Goal: Task Accomplishment & Management: Complete application form

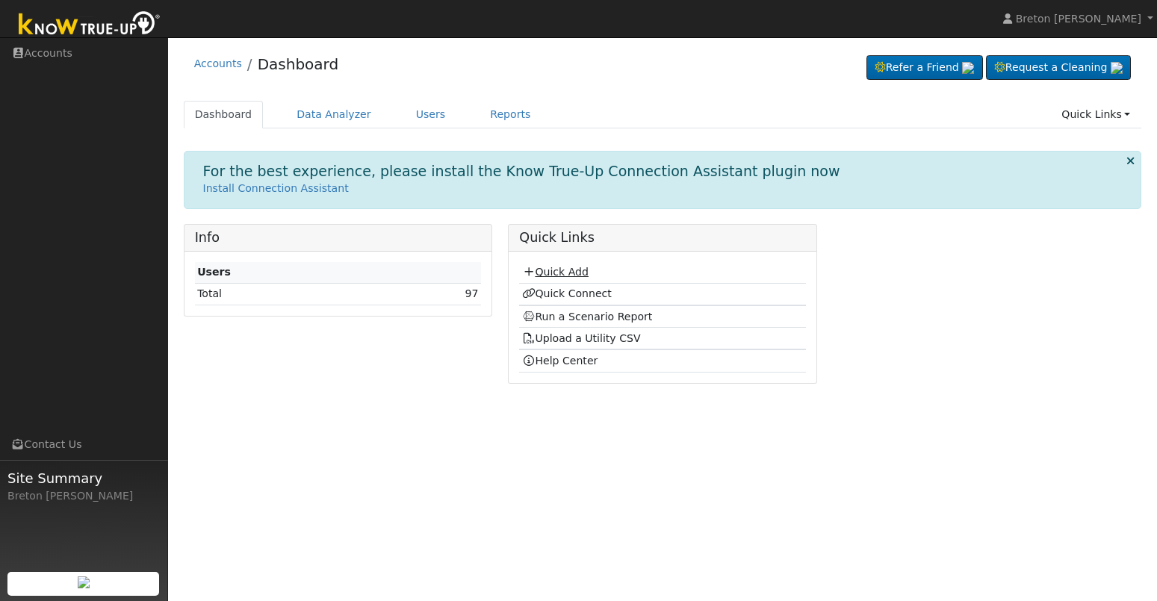
click at [559, 269] on link "Quick Add" at bounding box center [555, 272] width 66 height 12
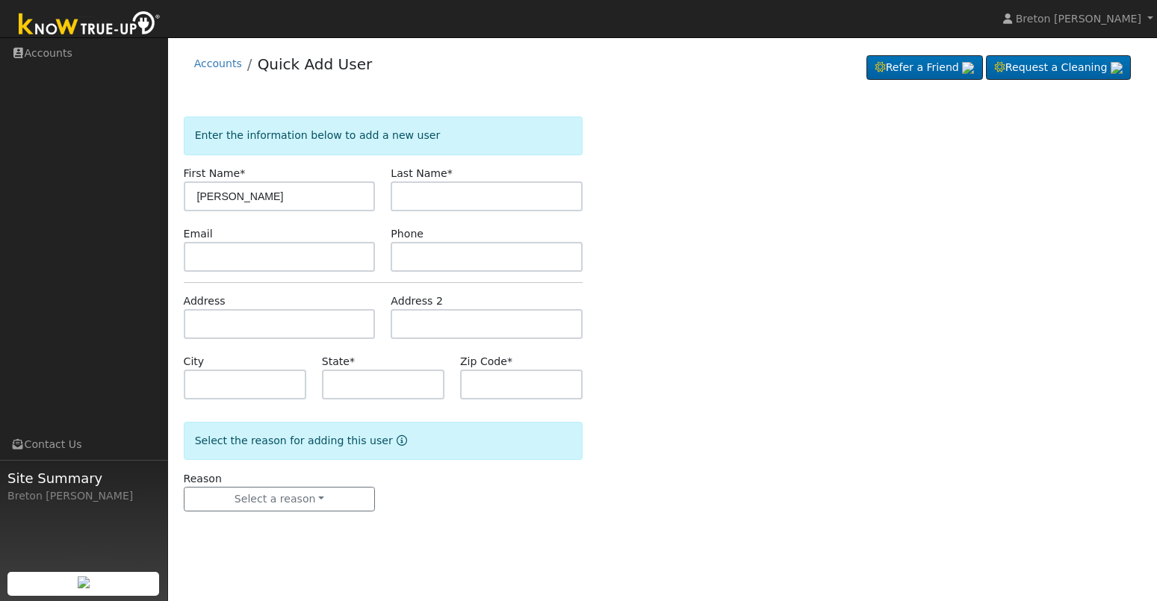
type input "[PERSON_NAME]"
click at [218, 329] on input "text" at bounding box center [280, 324] width 192 height 30
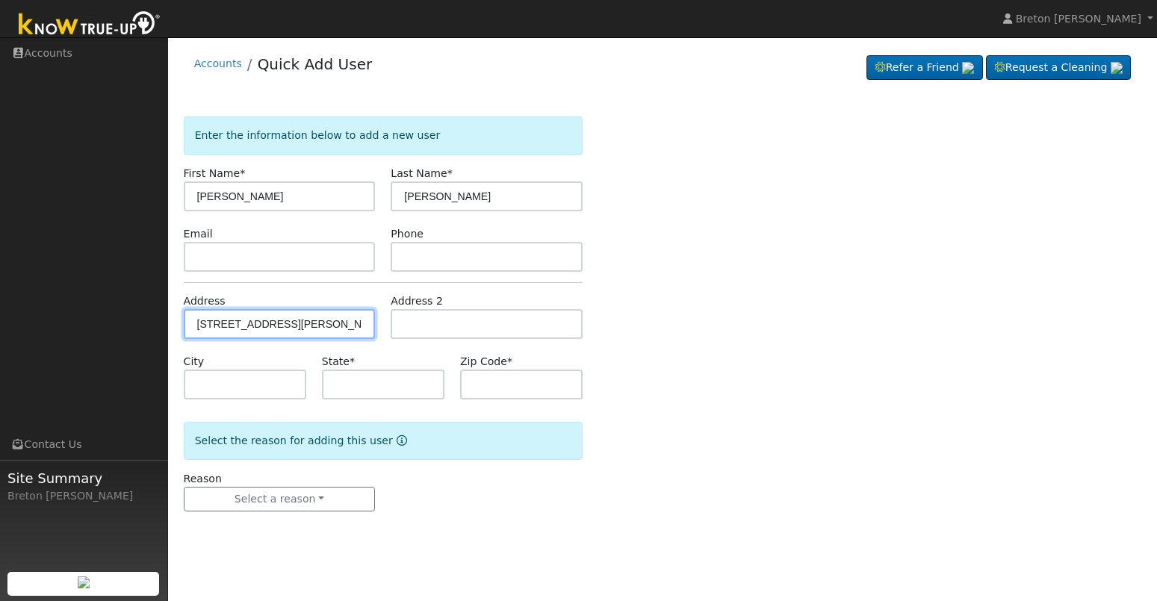
type input "[STREET_ADDRESS][PERSON_NAME]"
type input "[GEOGRAPHIC_DATA]"
type input "CA"
type input "93727"
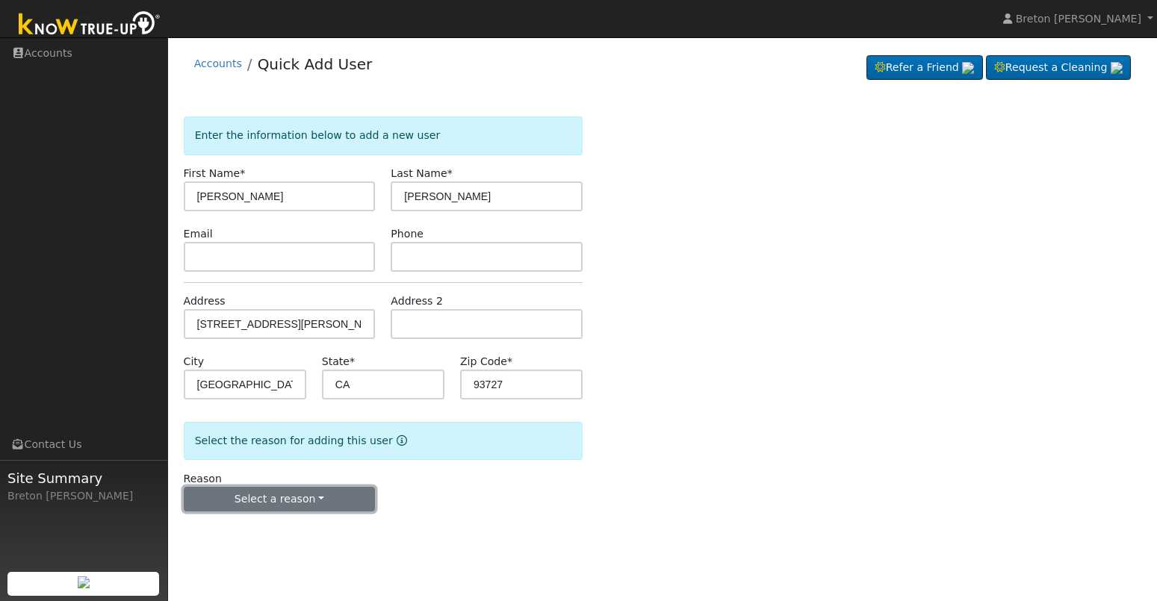
click at [276, 507] on button "Select a reason" at bounding box center [280, 499] width 192 height 25
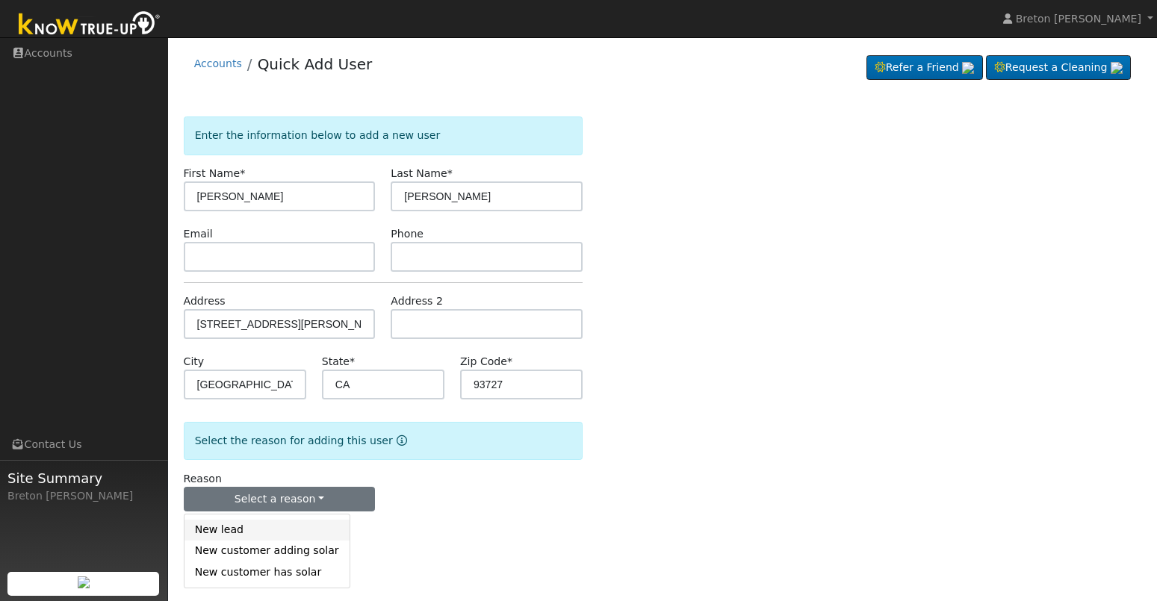
click at [249, 524] on link "New lead" at bounding box center [267, 530] width 165 height 21
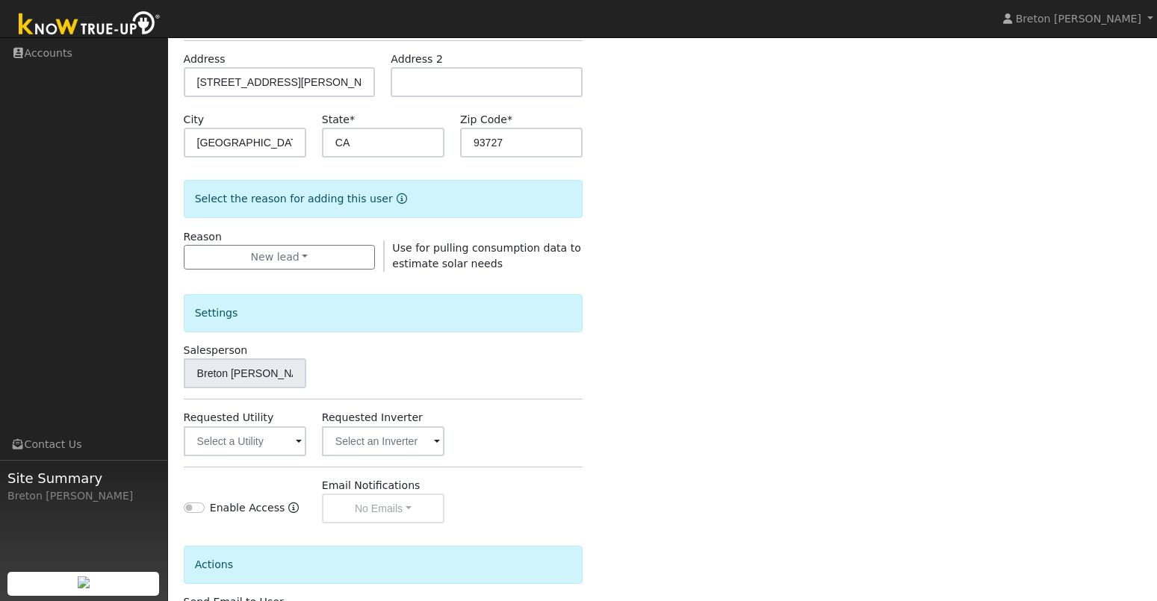
scroll to position [267, 0]
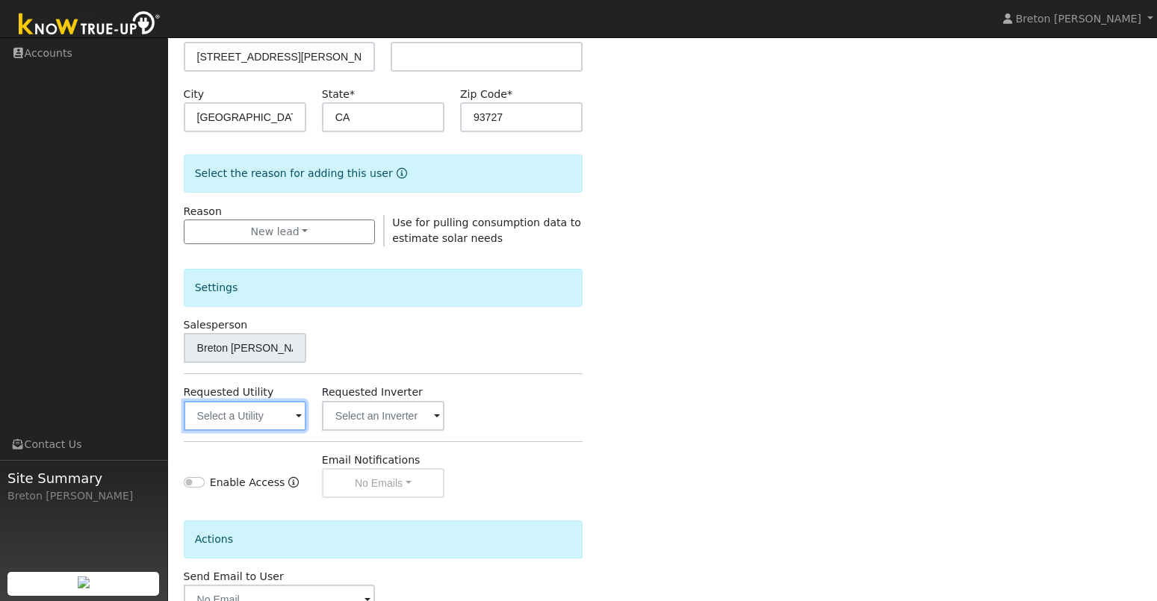
click at [292, 423] on input "text" at bounding box center [245, 416] width 123 height 30
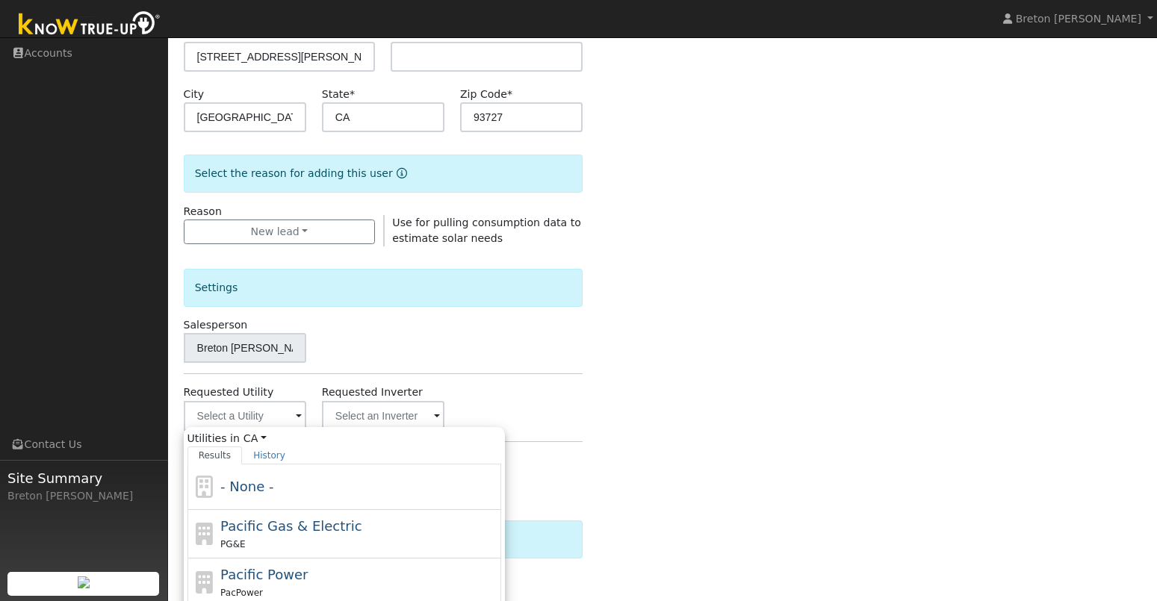
click at [648, 425] on div "Enter the information below to add a new user First Name * efren Last Name * Lo…" at bounding box center [663, 270] width 959 height 843
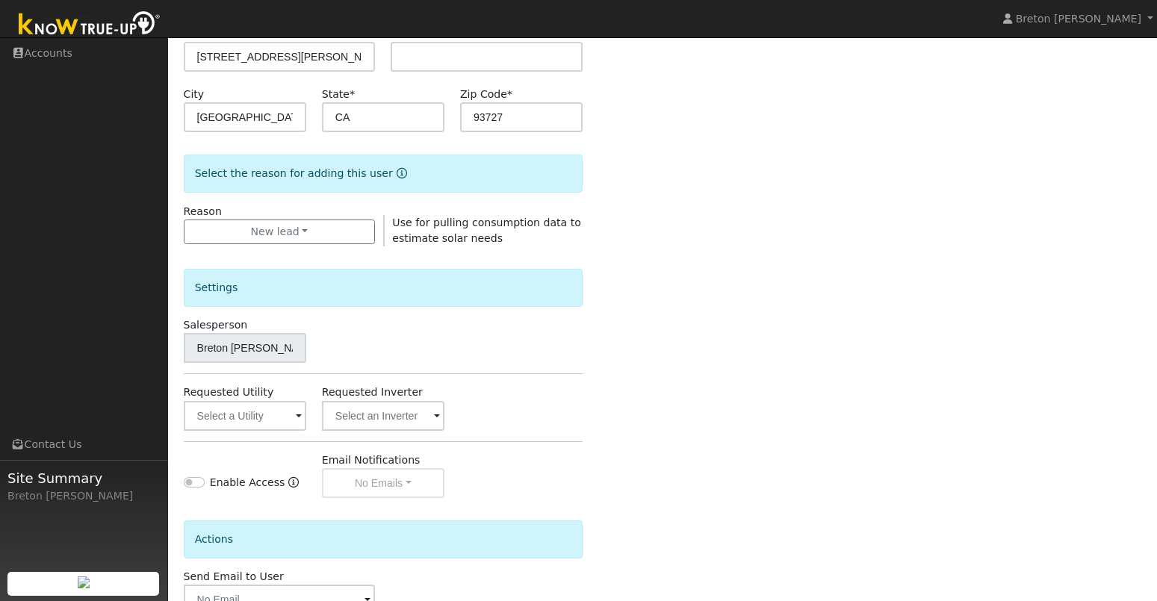
scroll to position [366, 0]
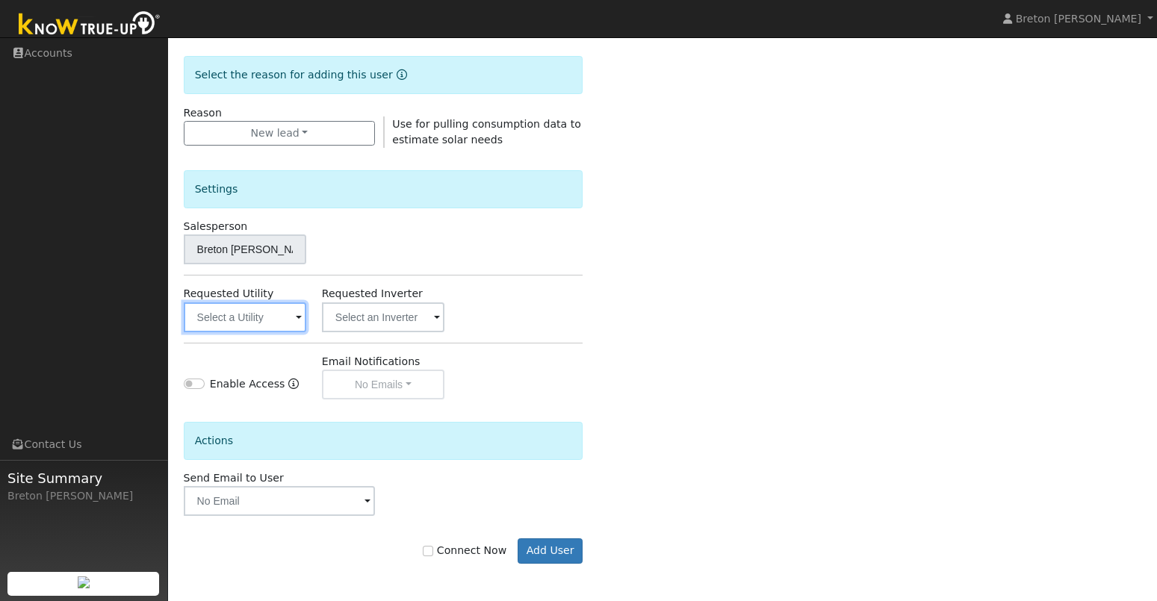
click at [285, 324] on input "text" at bounding box center [245, 318] width 123 height 30
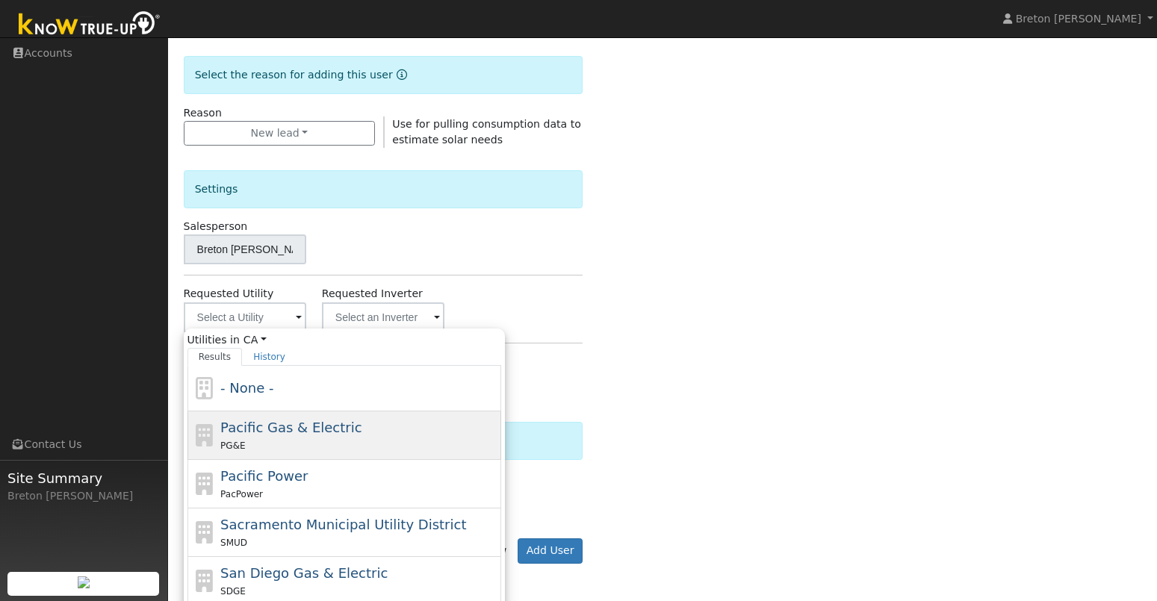
click at [267, 424] on span "Pacific Gas & Electric" at bounding box center [290, 428] width 141 height 16
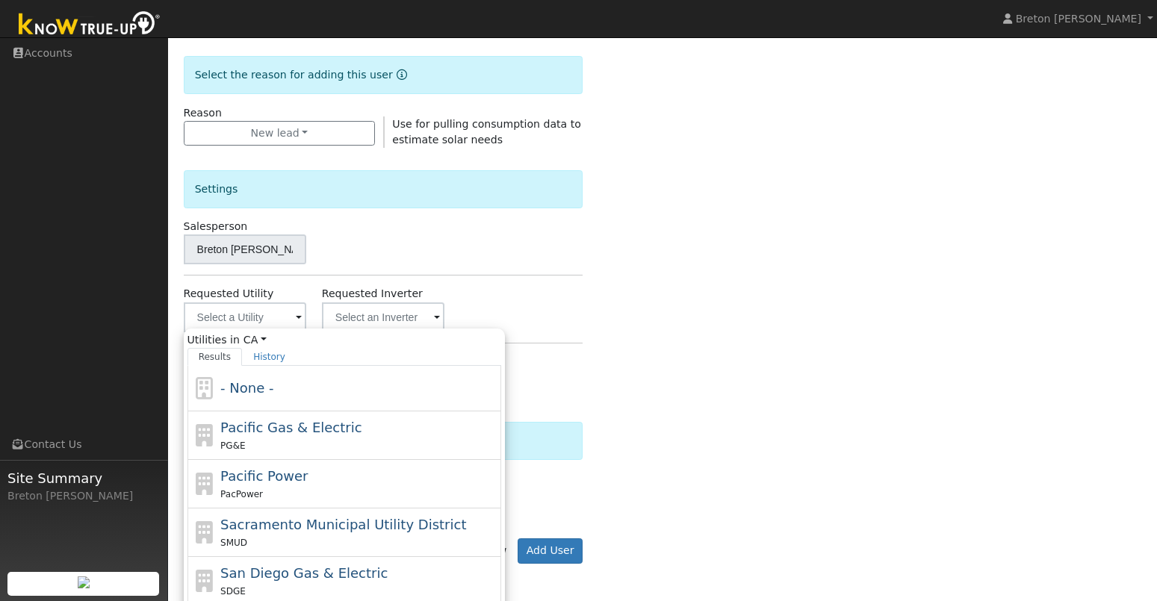
type input "Pacific Gas & Electric"
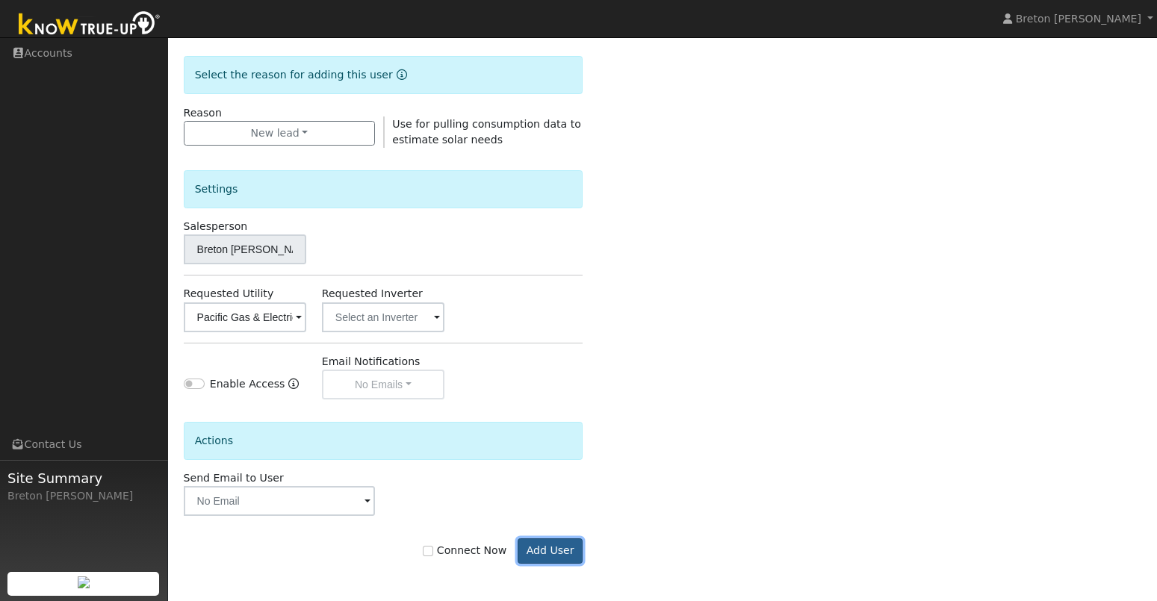
click at [572, 555] on button "Add User" at bounding box center [550, 551] width 65 height 25
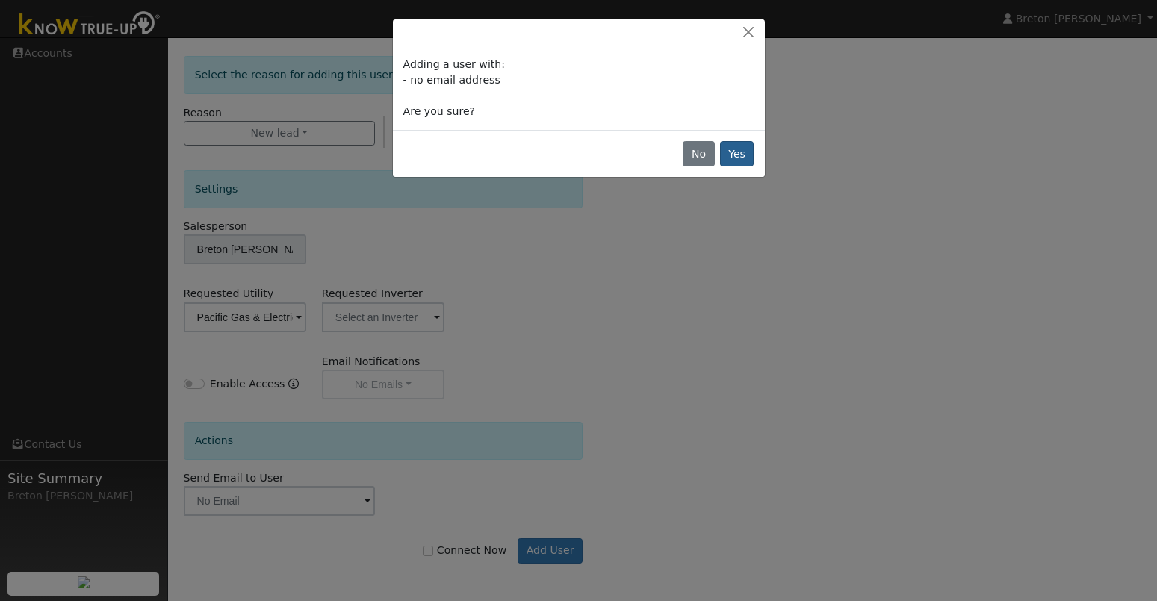
click at [737, 166] on div "No Yes" at bounding box center [579, 153] width 372 height 47
click at [738, 159] on button "Yes" at bounding box center [737, 153] width 34 height 25
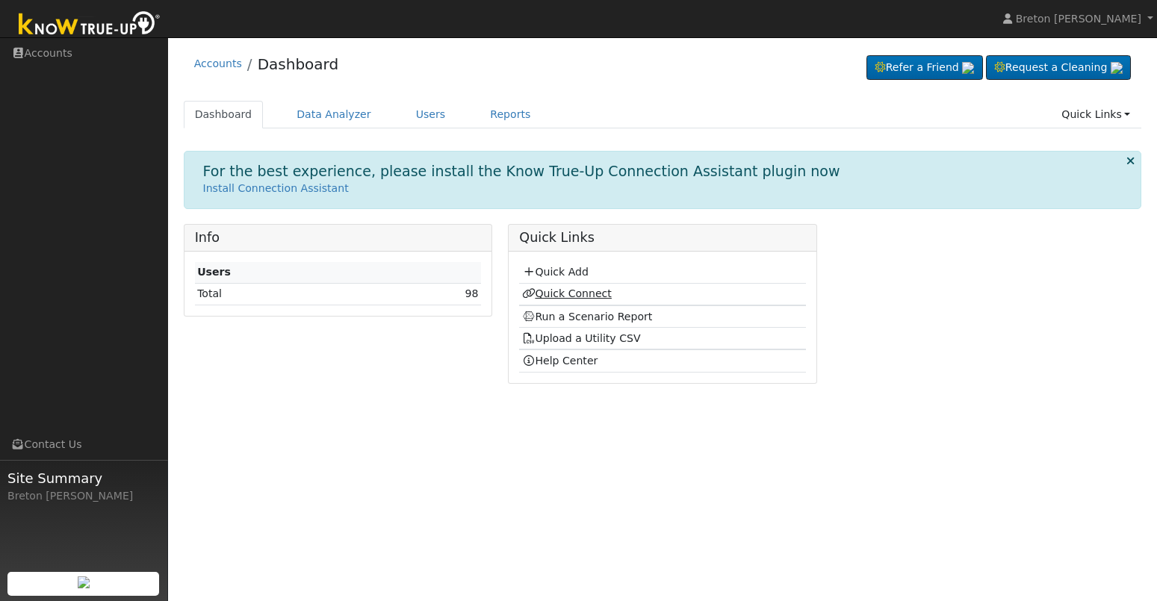
click at [572, 294] on link "Quick Connect" at bounding box center [567, 294] width 90 height 12
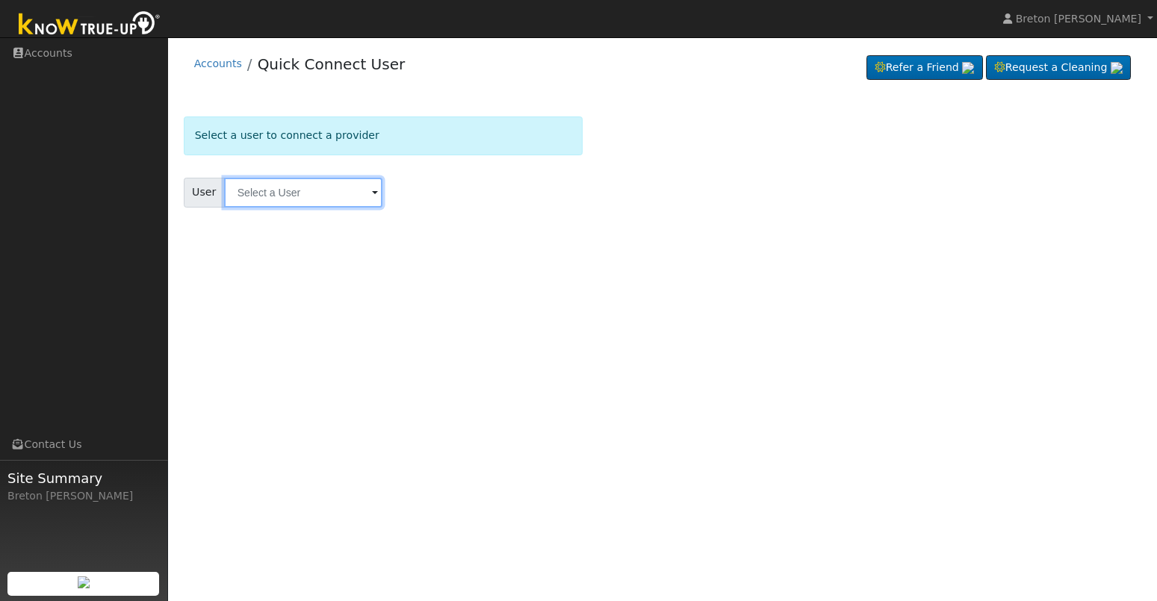
click at [285, 200] on input "text" at bounding box center [303, 193] width 158 height 30
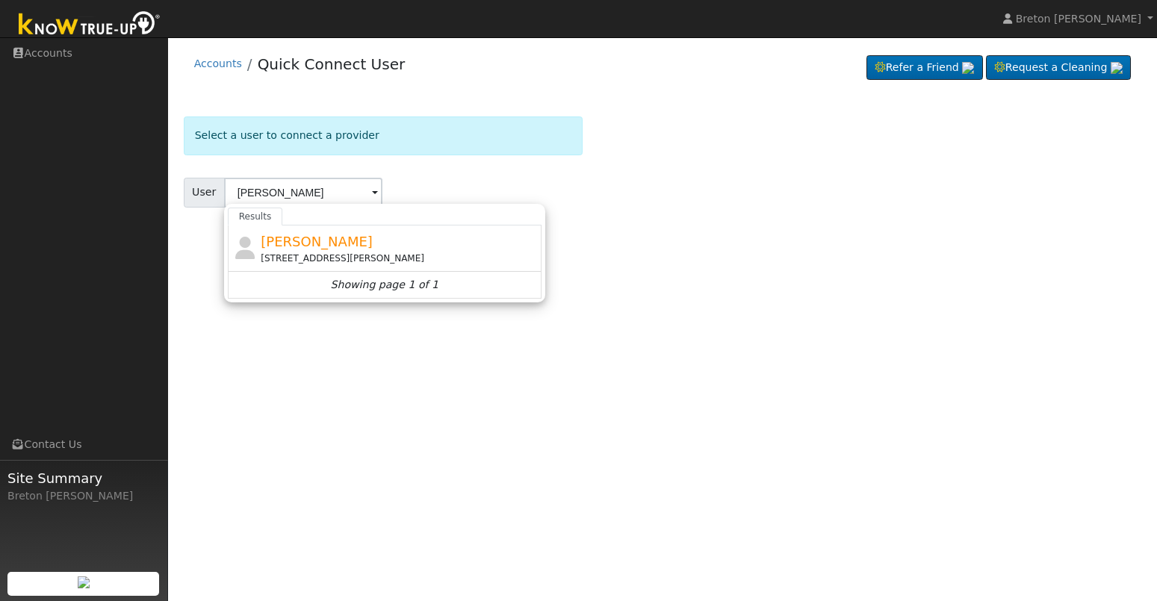
click at [285, 247] on span "[PERSON_NAME]" at bounding box center [317, 242] width 112 height 16
type input "[PERSON_NAME]"
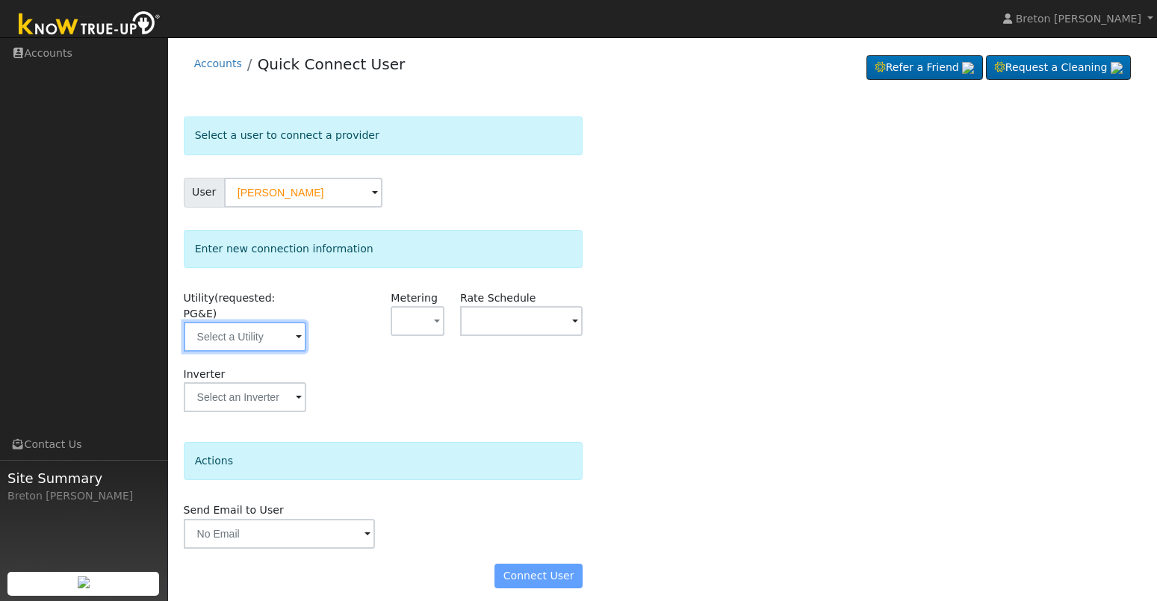
click at [277, 326] on input "text" at bounding box center [245, 337] width 123 height 30
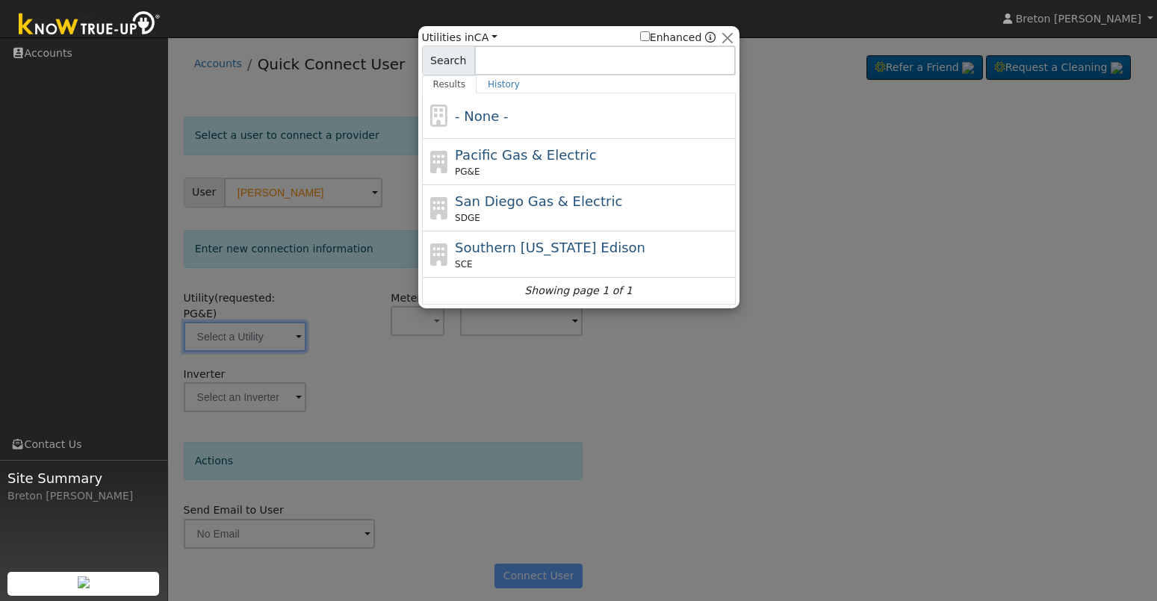
click at [486, 157] on span "Pacific Gas & Electric" at bounding box center [525, 155] width 141 height 16
type input "PG&E"
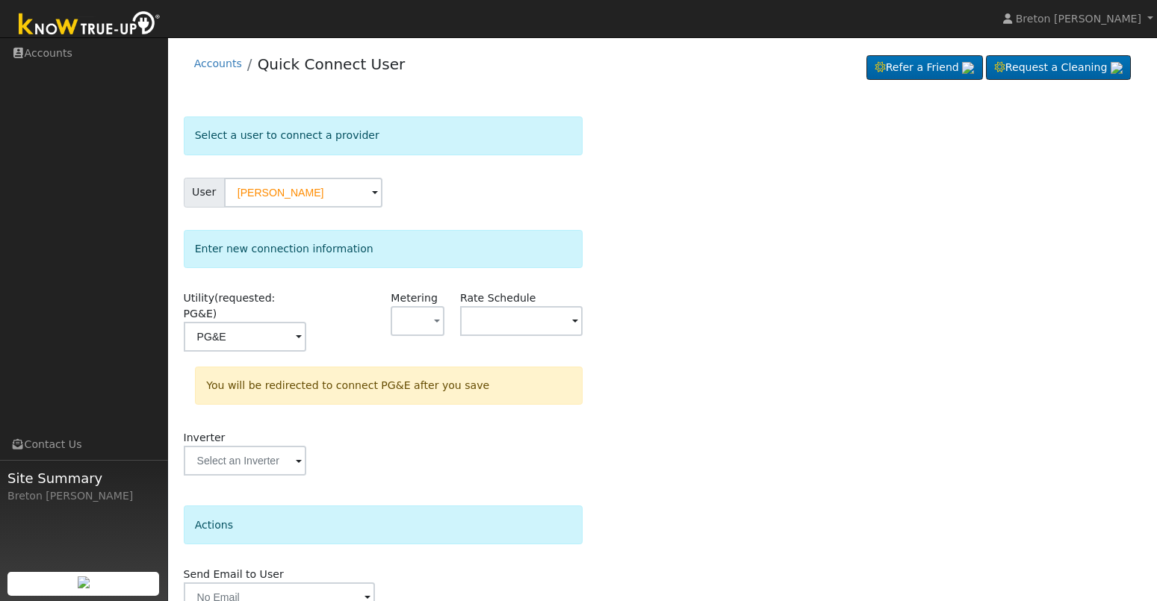
scroll to position [58, 0]
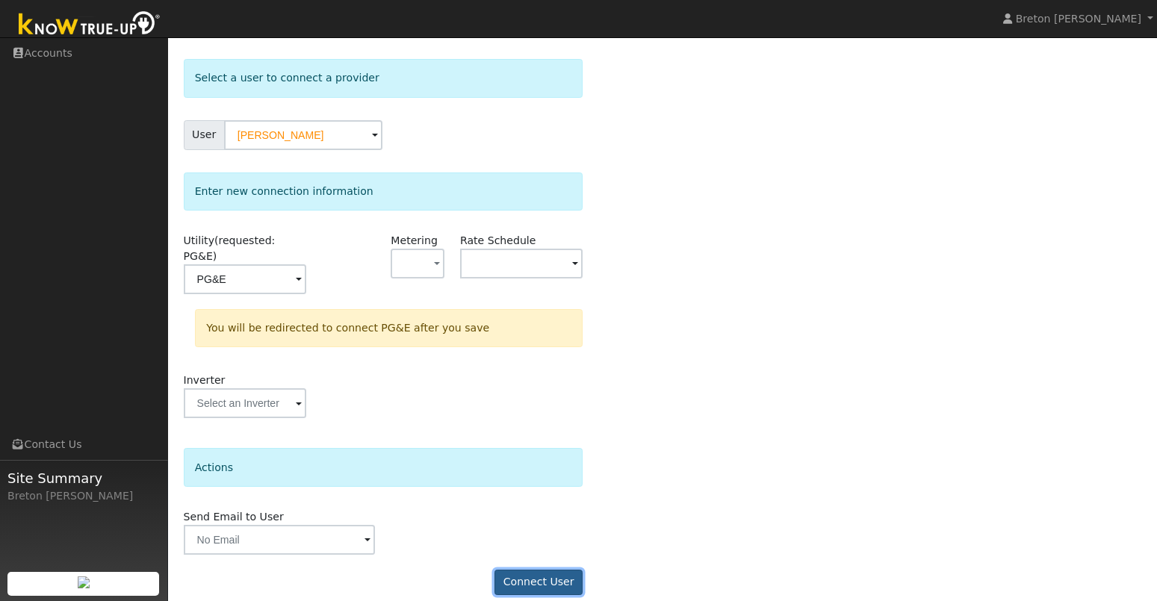
click at [545, 570] on button "Connect User" at bounding box center [539, 582] width 88 height 25
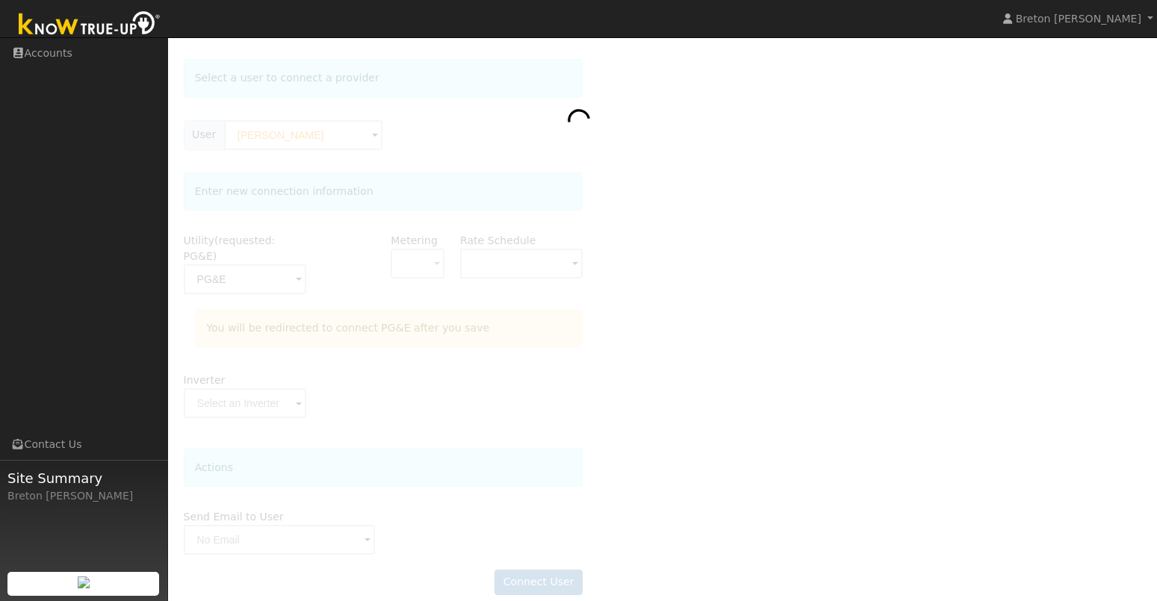
click at [83, 22] on img at bounding box center [89, 25] width 157 height 34
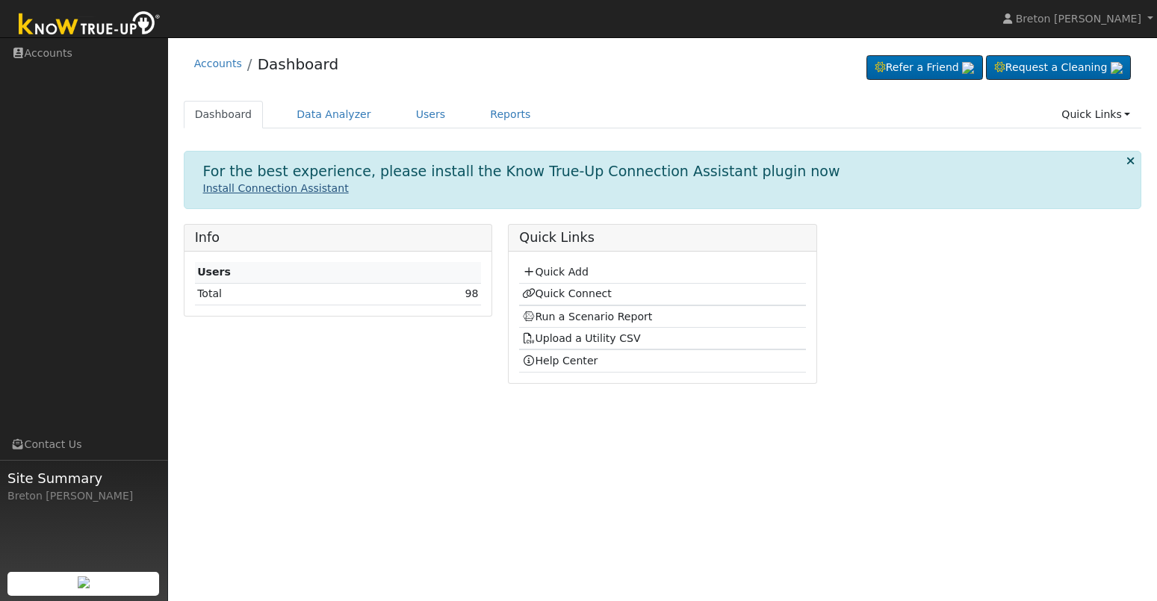
click at [250, 189] on link "Install Connection Assistant" at bounding box center [276, 188] width 146 height 12
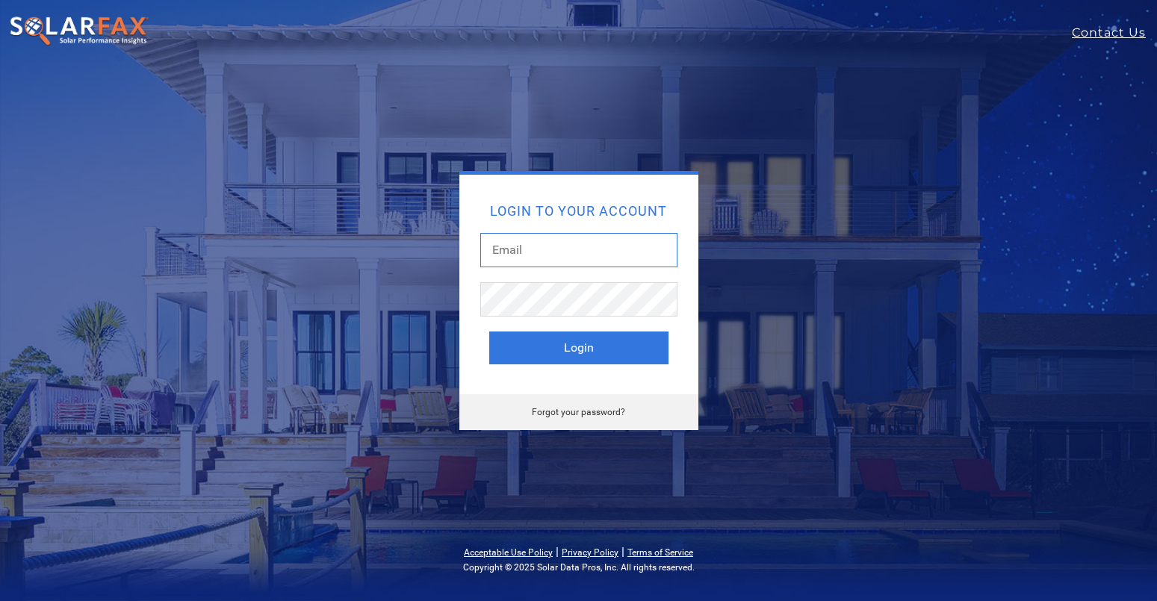
click at [527, 252] on input "text" at bounding box center [578, 250] width 197 height 34
type input "bretonstout@gmail.com"
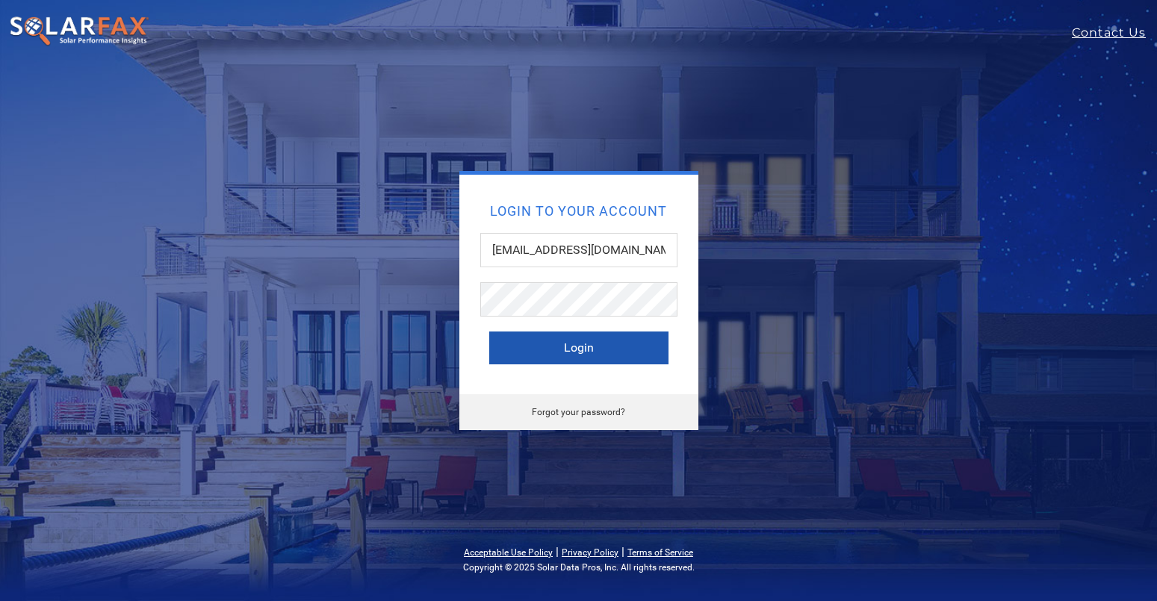
click at [566, 360] on button "Login" at bounding box center [578, 348] width 179 height 33
